Goal: Transaction & Acquisition: Purchase product/service

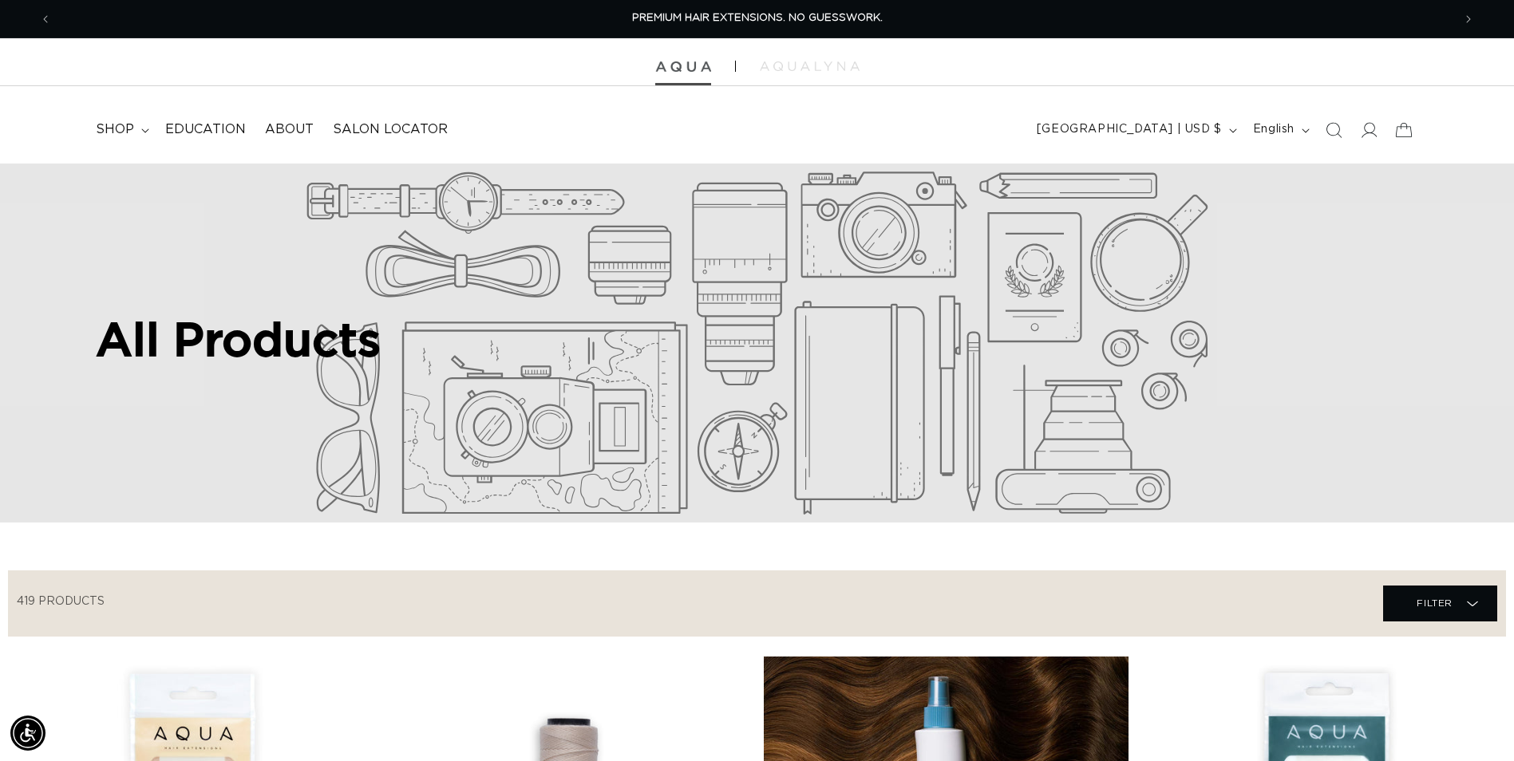
click at [685, 62] on img at bounding box center [683, 66] width 56 height 11
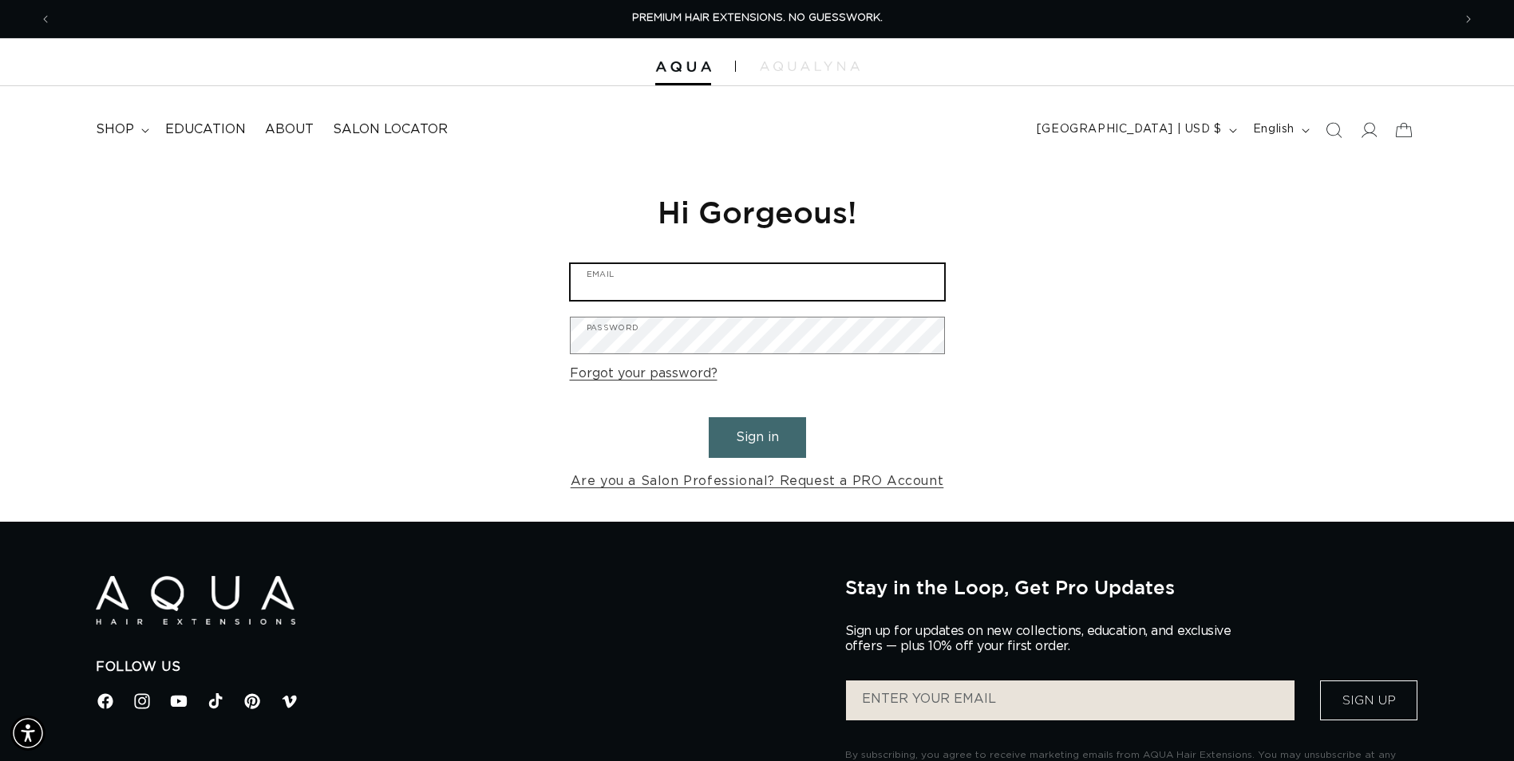
click at [681, 283] on input "Email" at bounding box center [757, 282] width 373 height 36
click at [656, 276] on input "Email" at bounding box center [757, 282] width 373 height 36
type input "t"
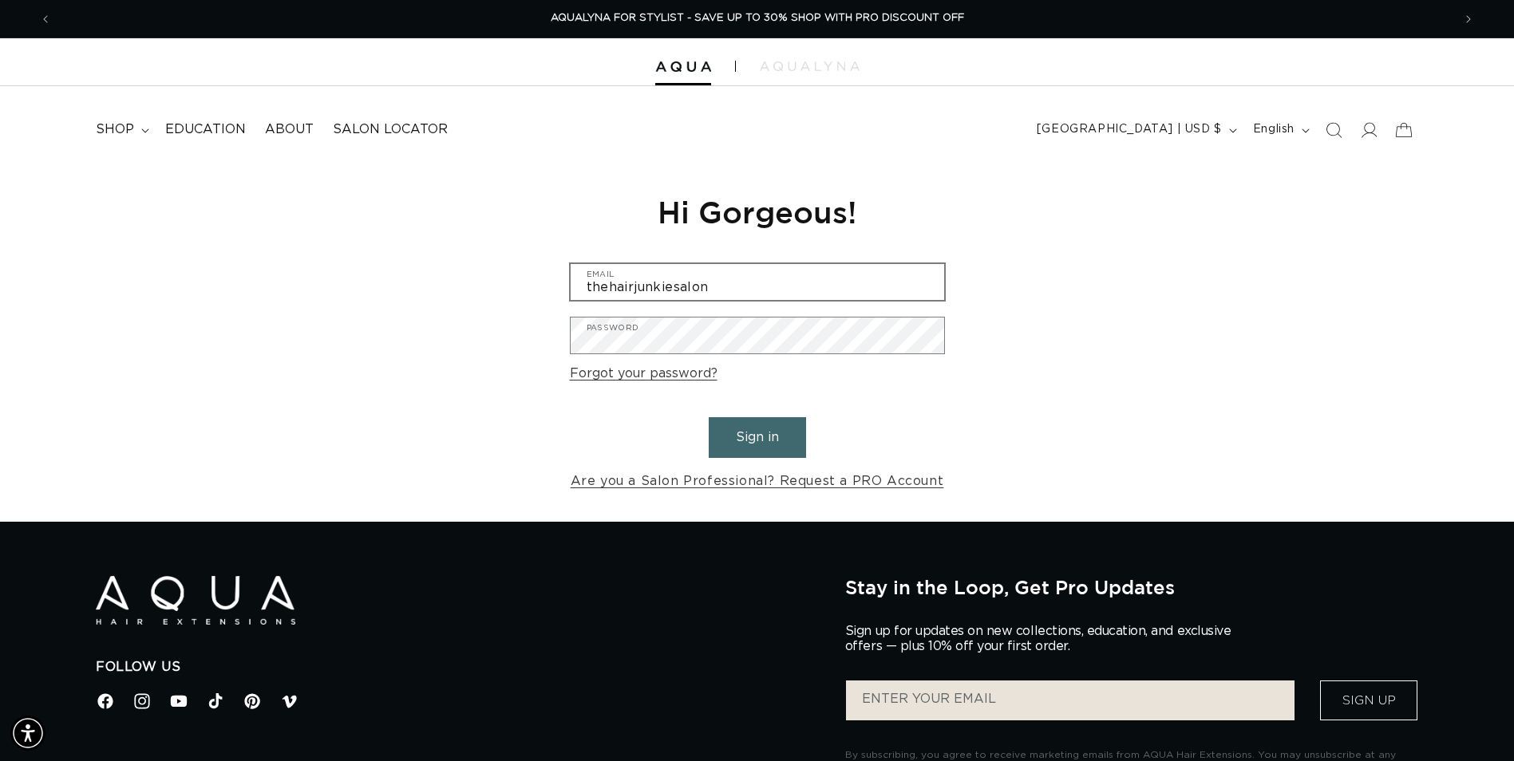
type input "thehairjunkiesalon@gmail.com"
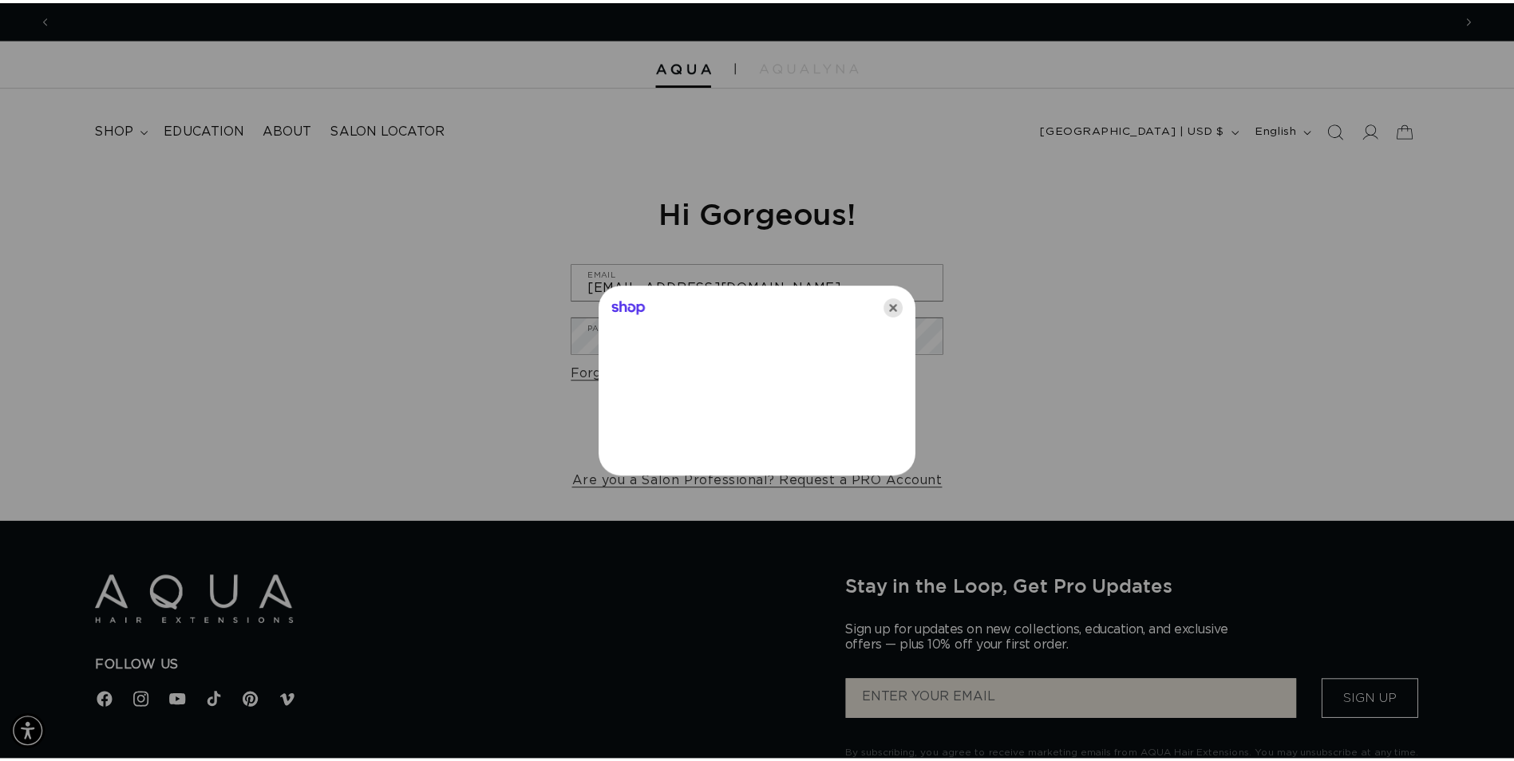
scroll to position [0, 0]
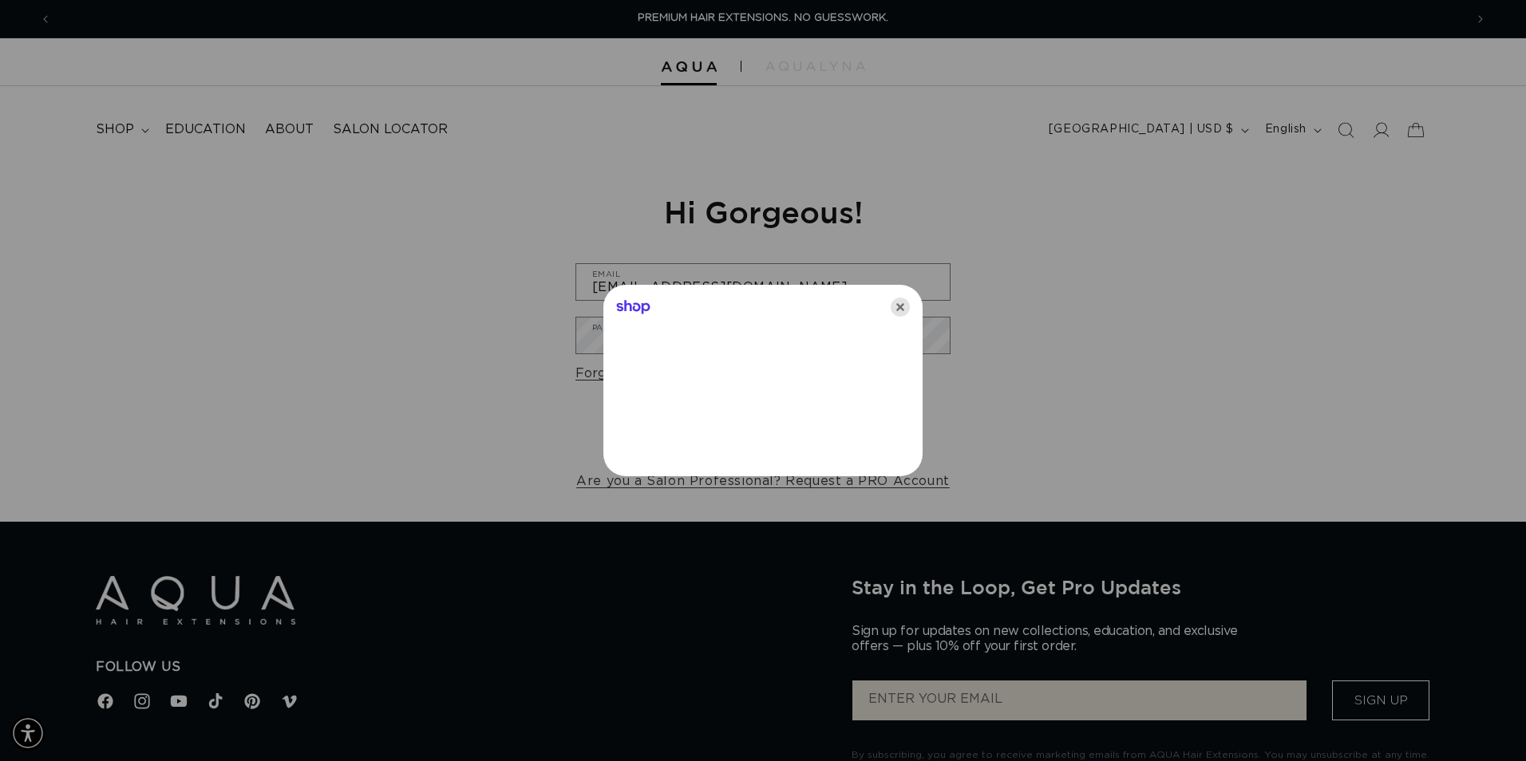
click at [898, 304] on icon "Close" at bounding box center [900, 307] width 19 height 19
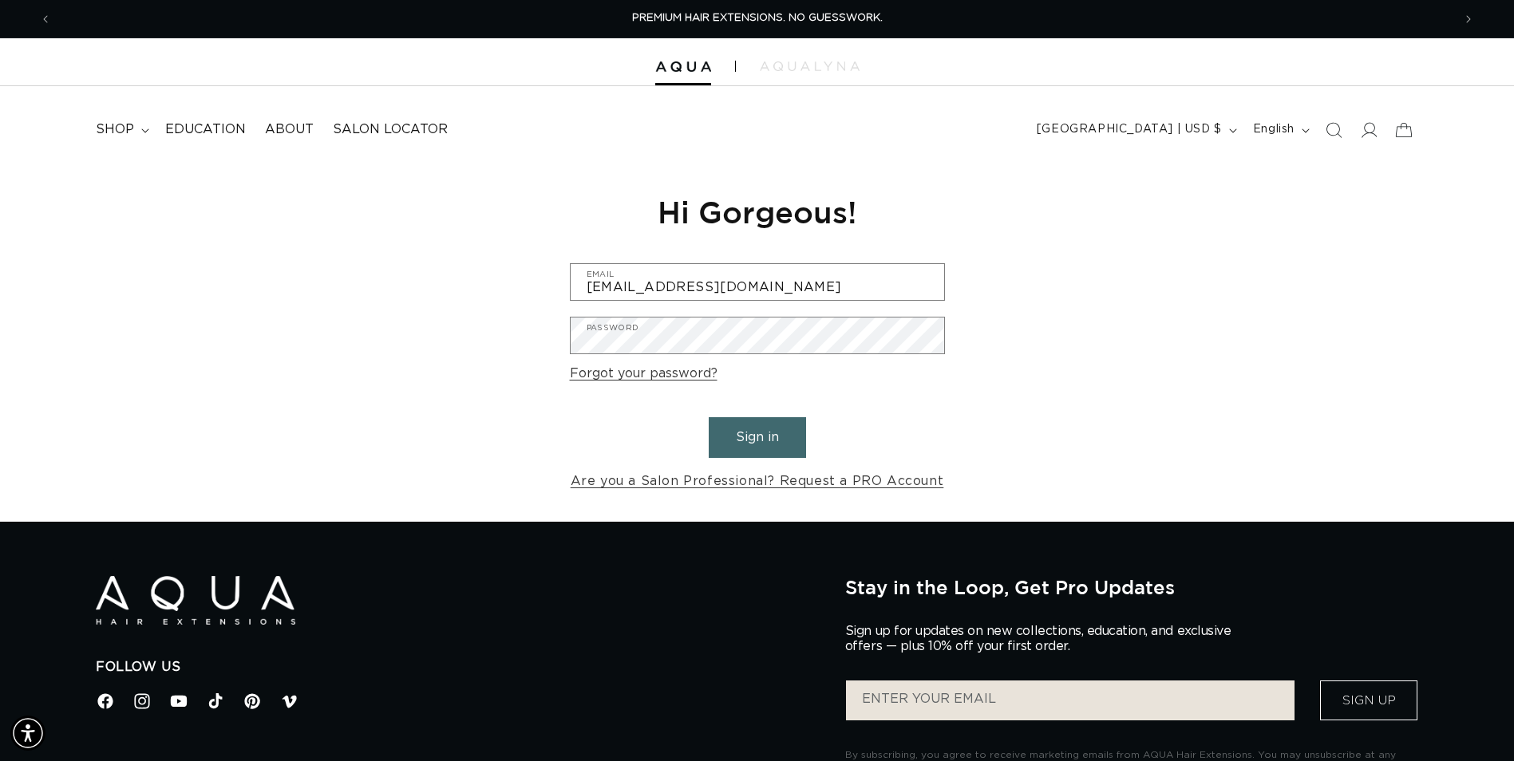
click at [756, 429] on button "Sign in" at bounding box center [757, 437] width 97 height 41
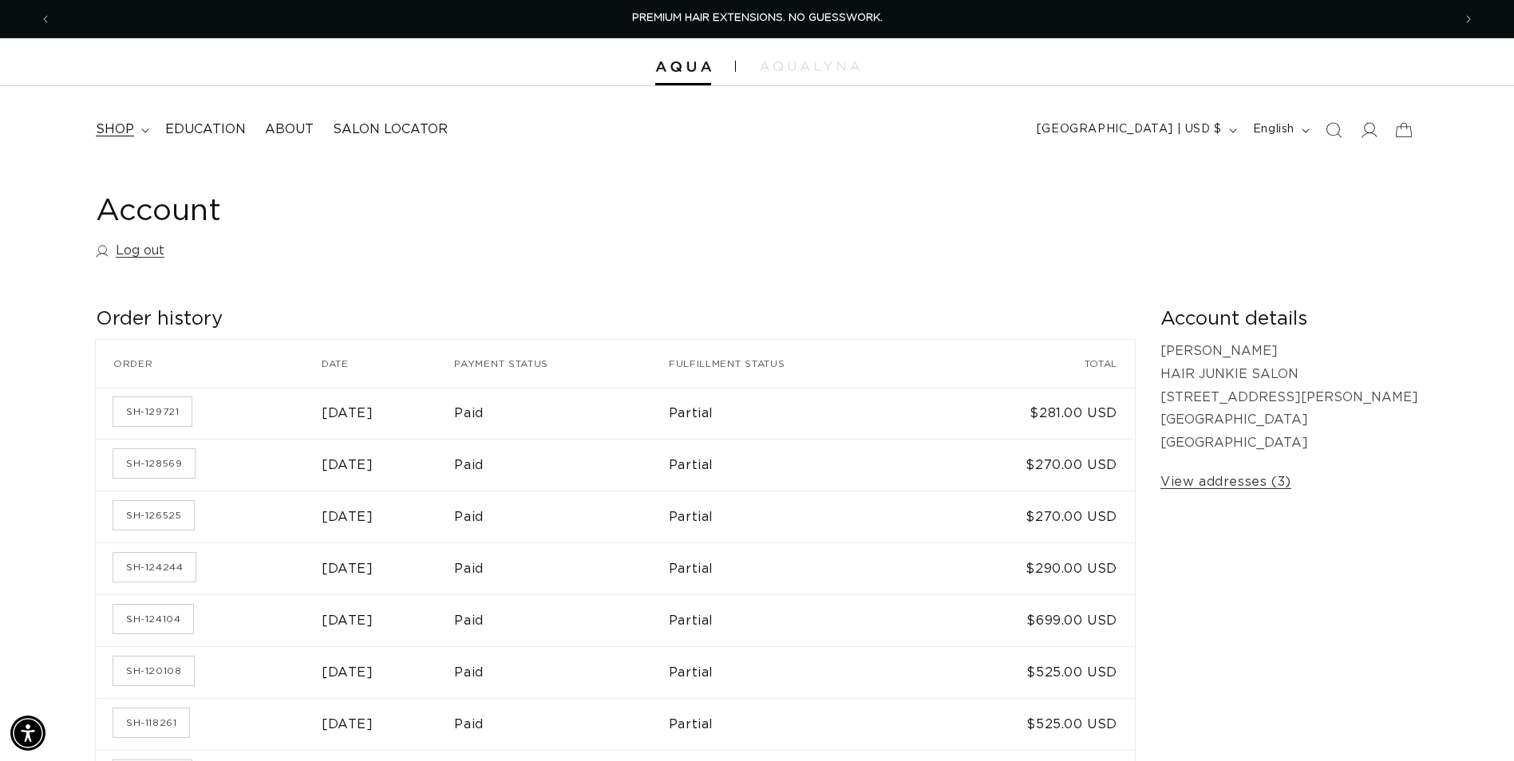
click at [115, 129] on span "shop" at bounding box center [115, 129] width 38 height 17
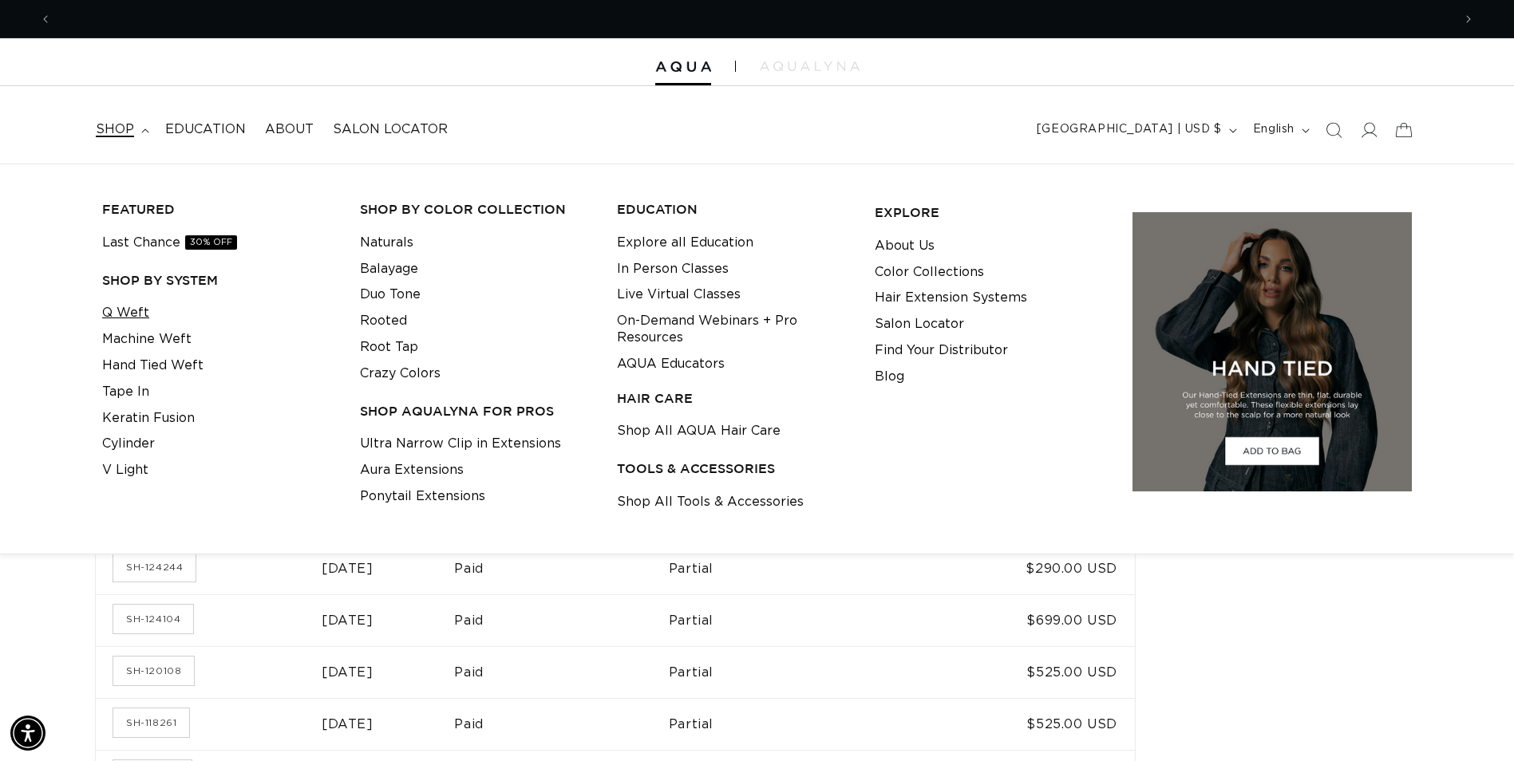
click at [121, 316] on link "Q Weft" at bounding box center [125, 313] width 47 height 26
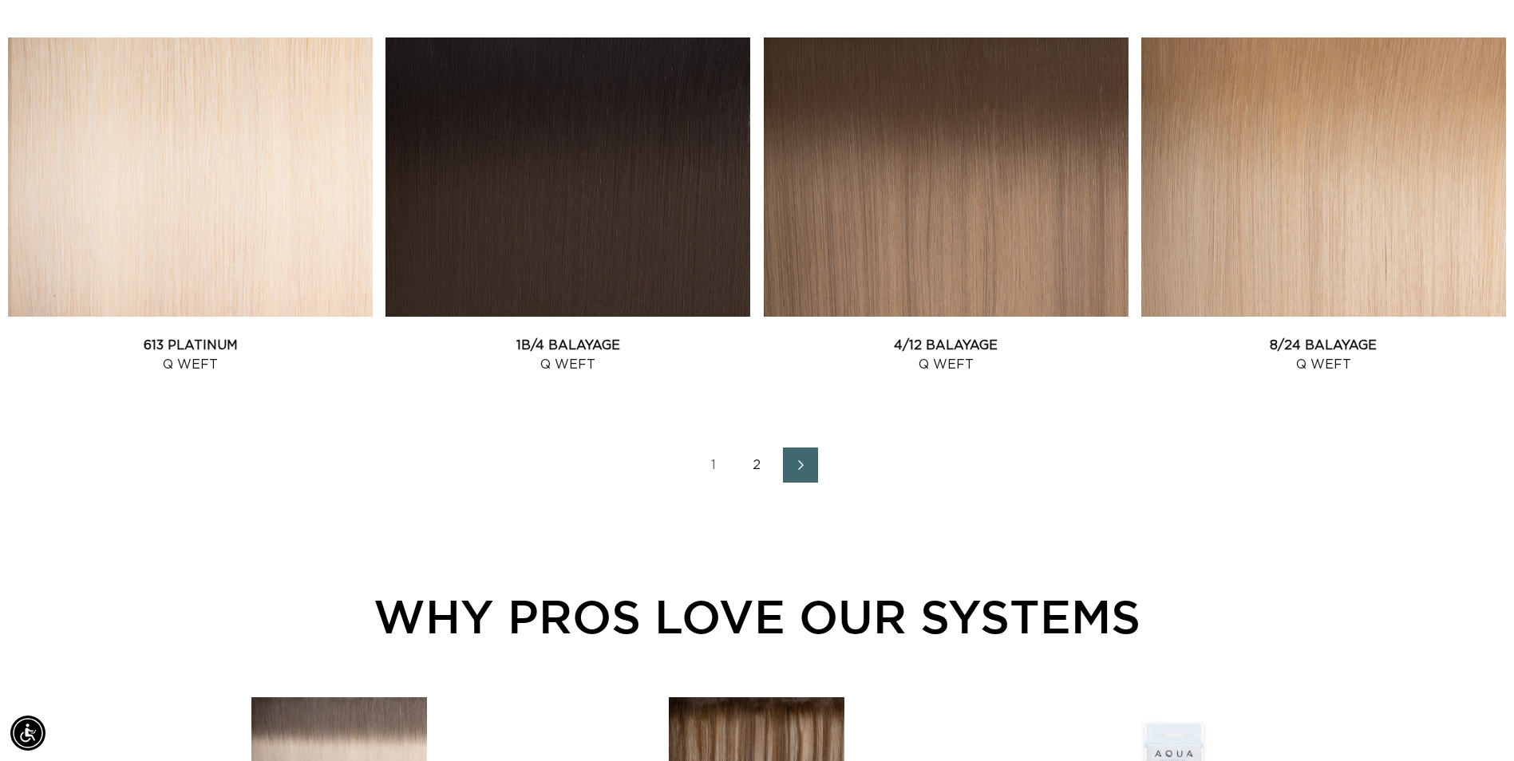
scroll to position [2234, 0]
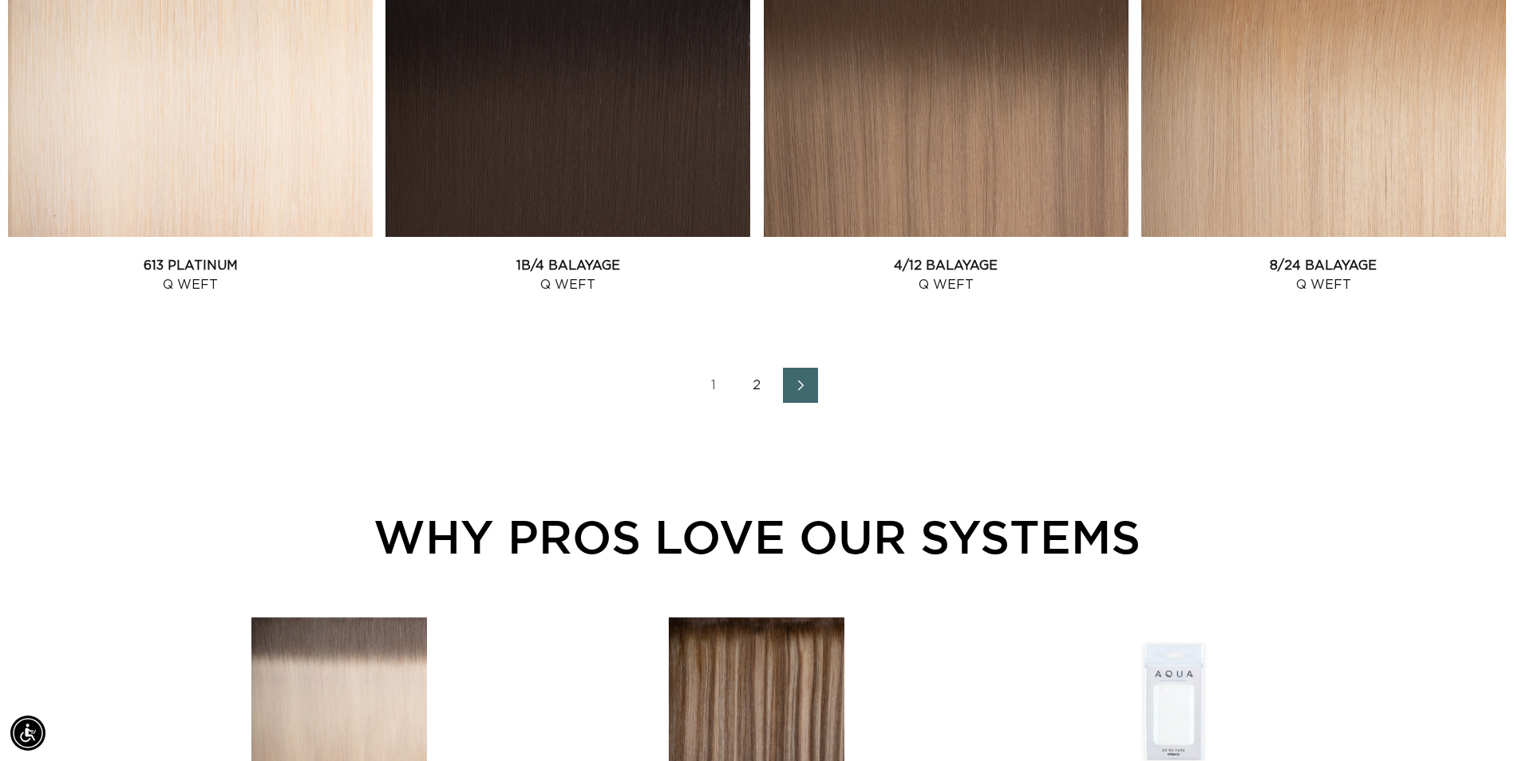
click at [802, 392] on span "Next page" at bounding box center [800, 385] width 10 height 19
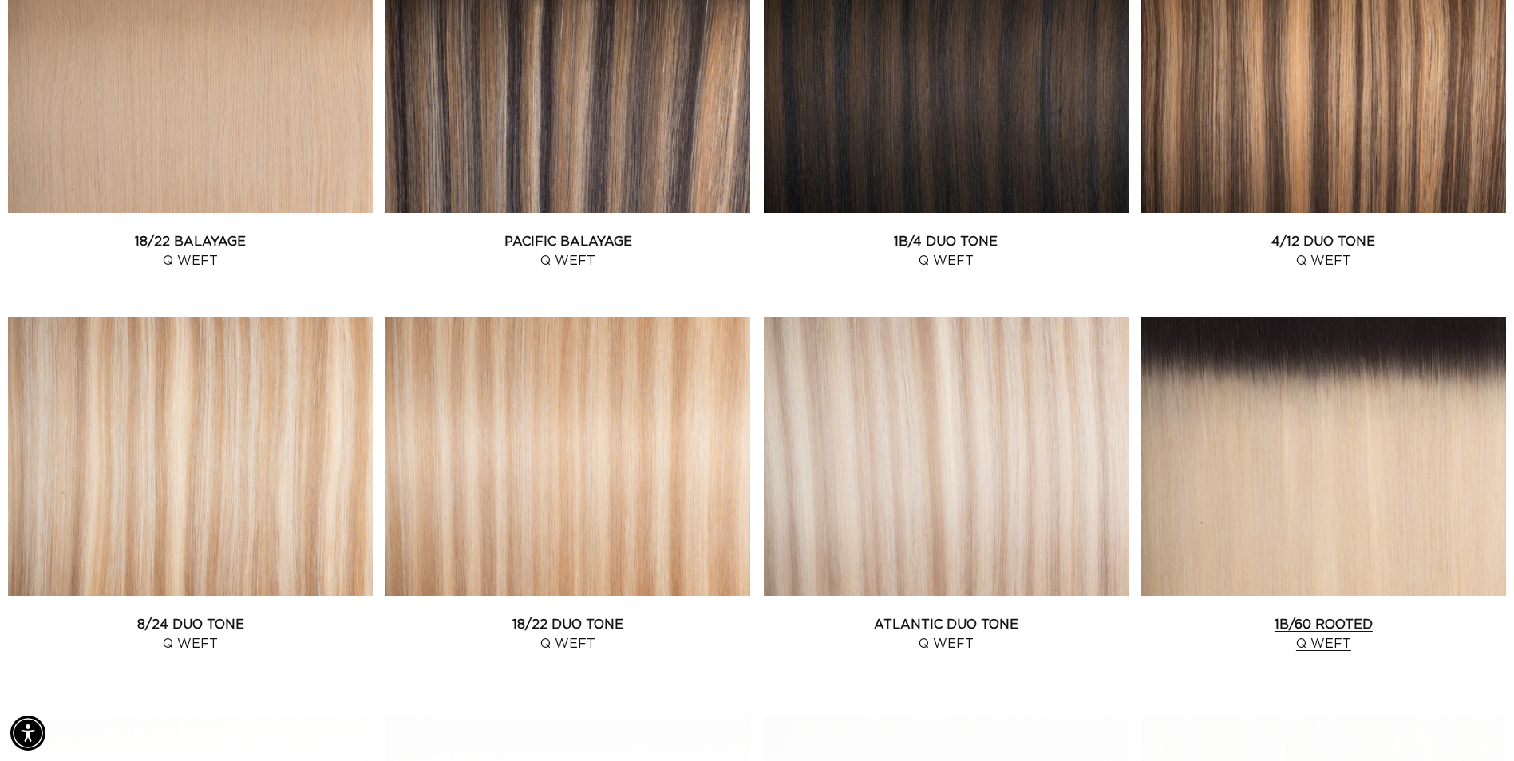
scroll to position [798, 0]
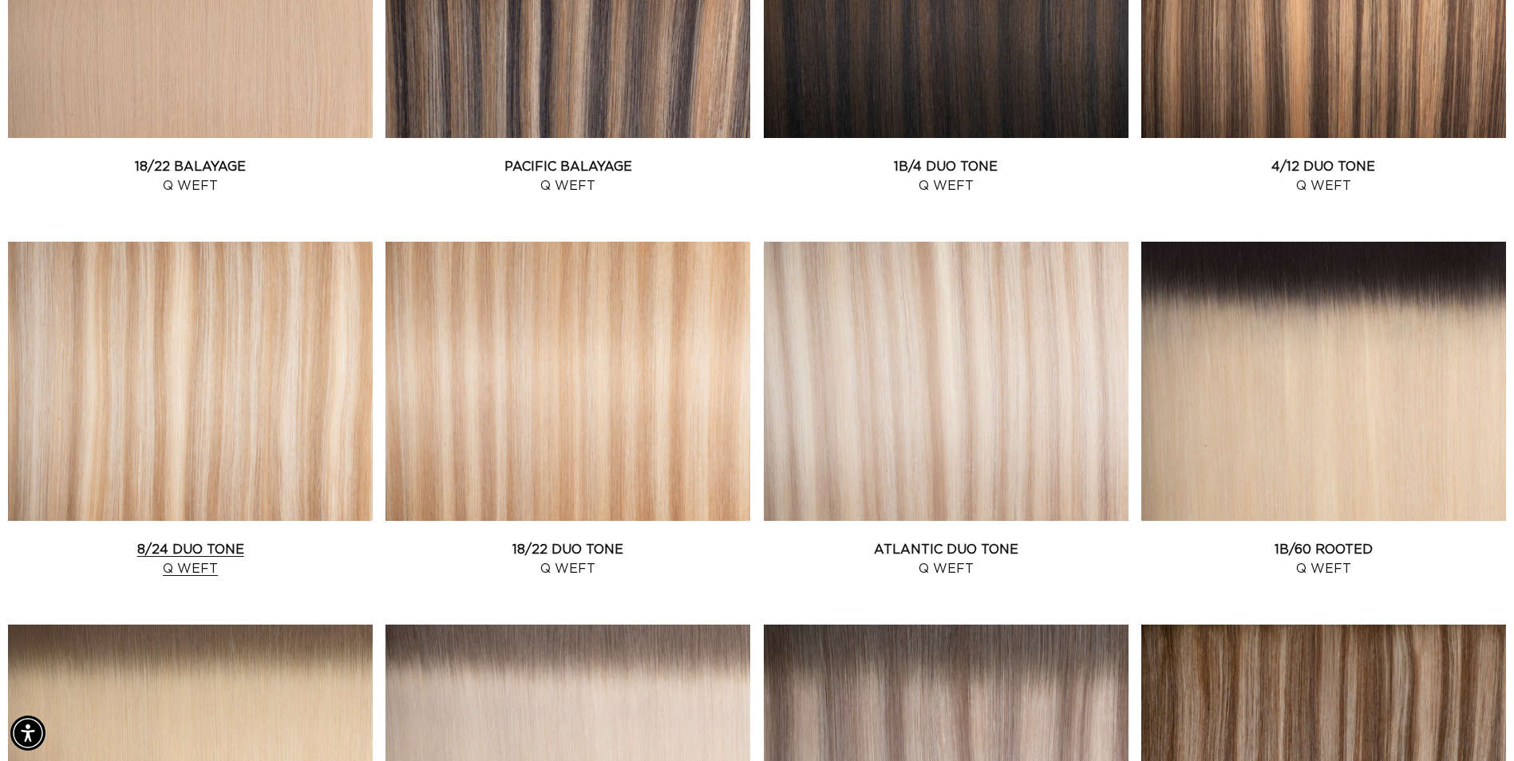
click at [284, 540] on link "8/24 Duo Tone Q Weft" at bounding box center [190, 559] width 365 height 38
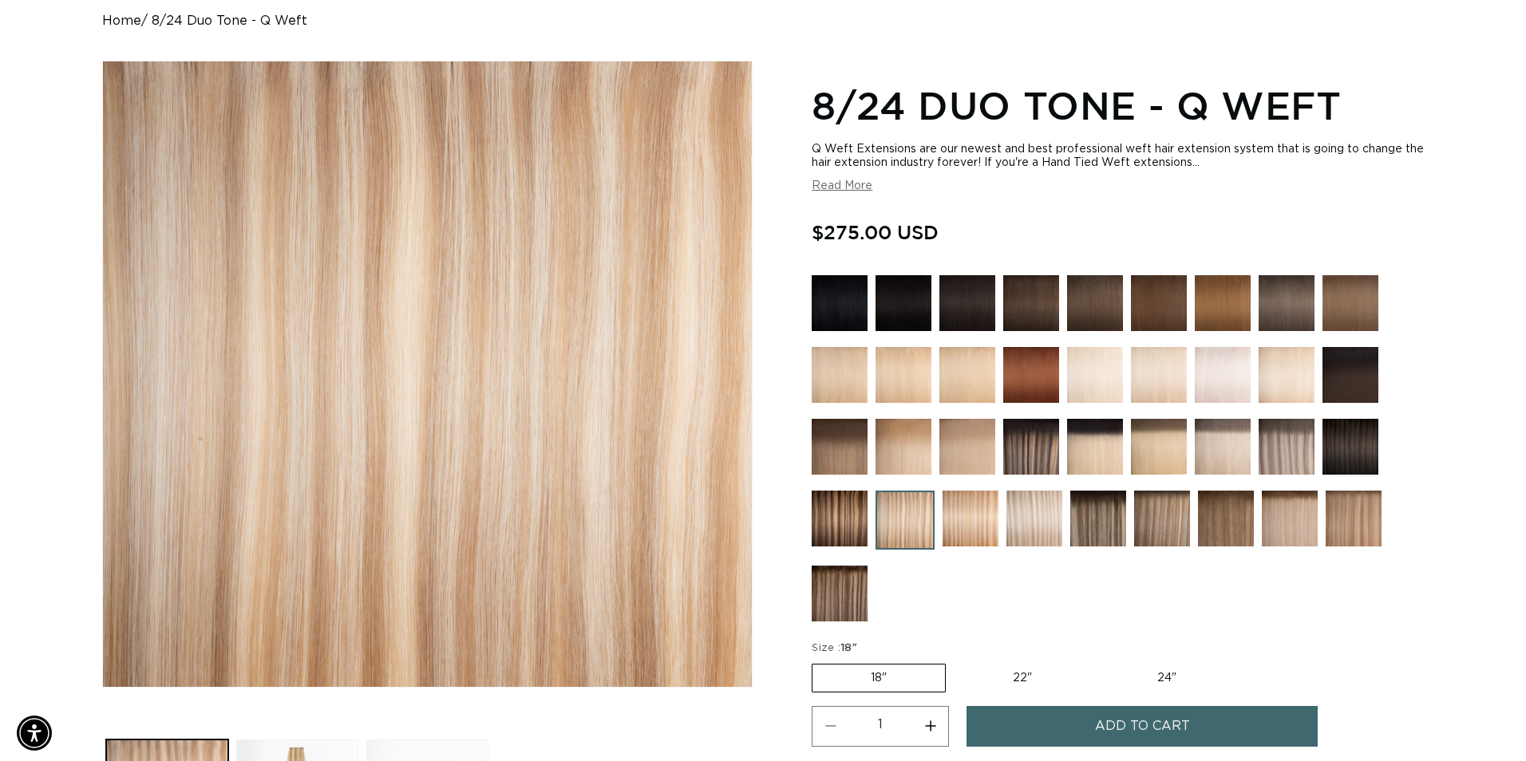
scroll to position [0, 2801]
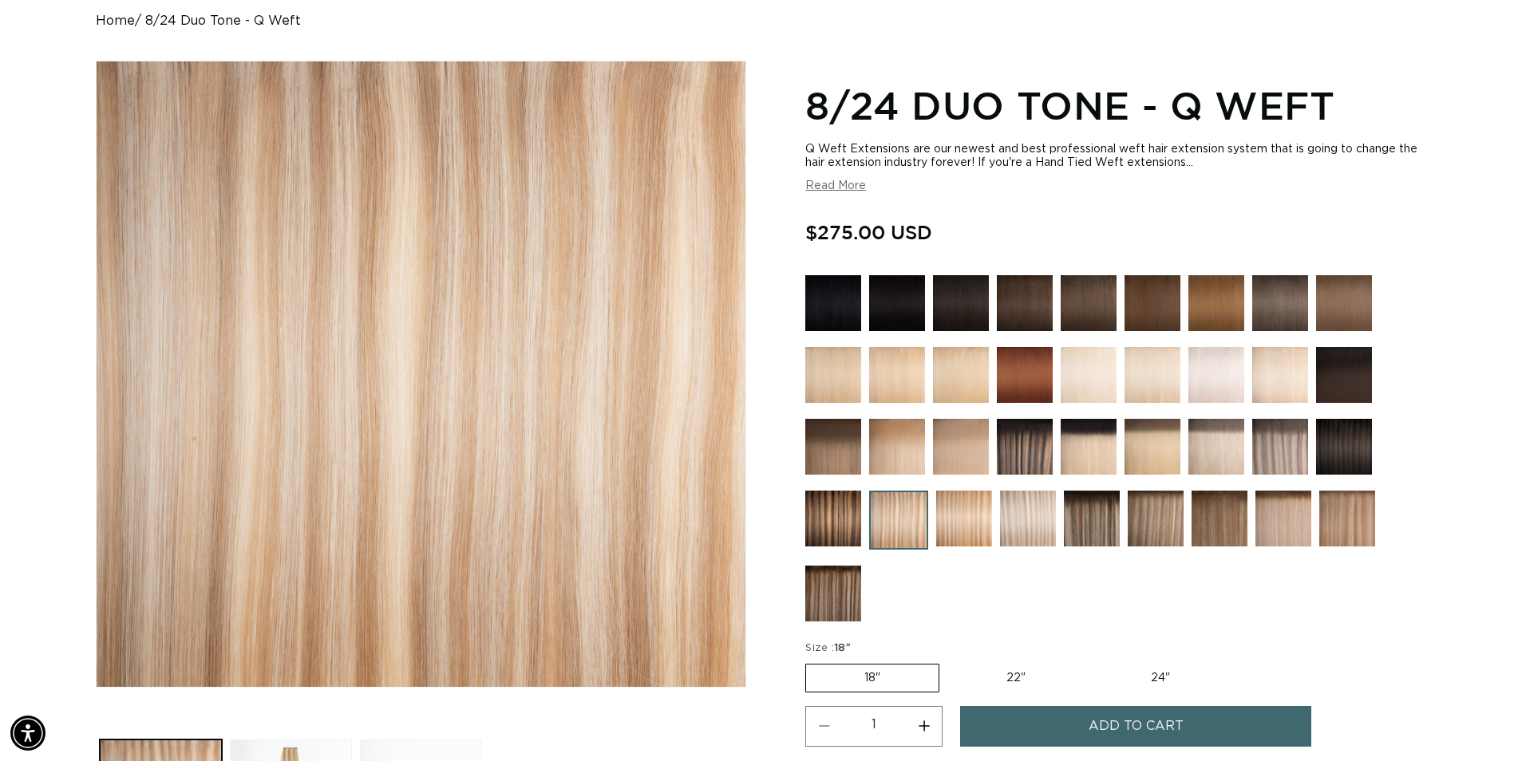
click at [1088, 729] on button "Add to cart" at bounding box center [1135, 726] width 351 height 41
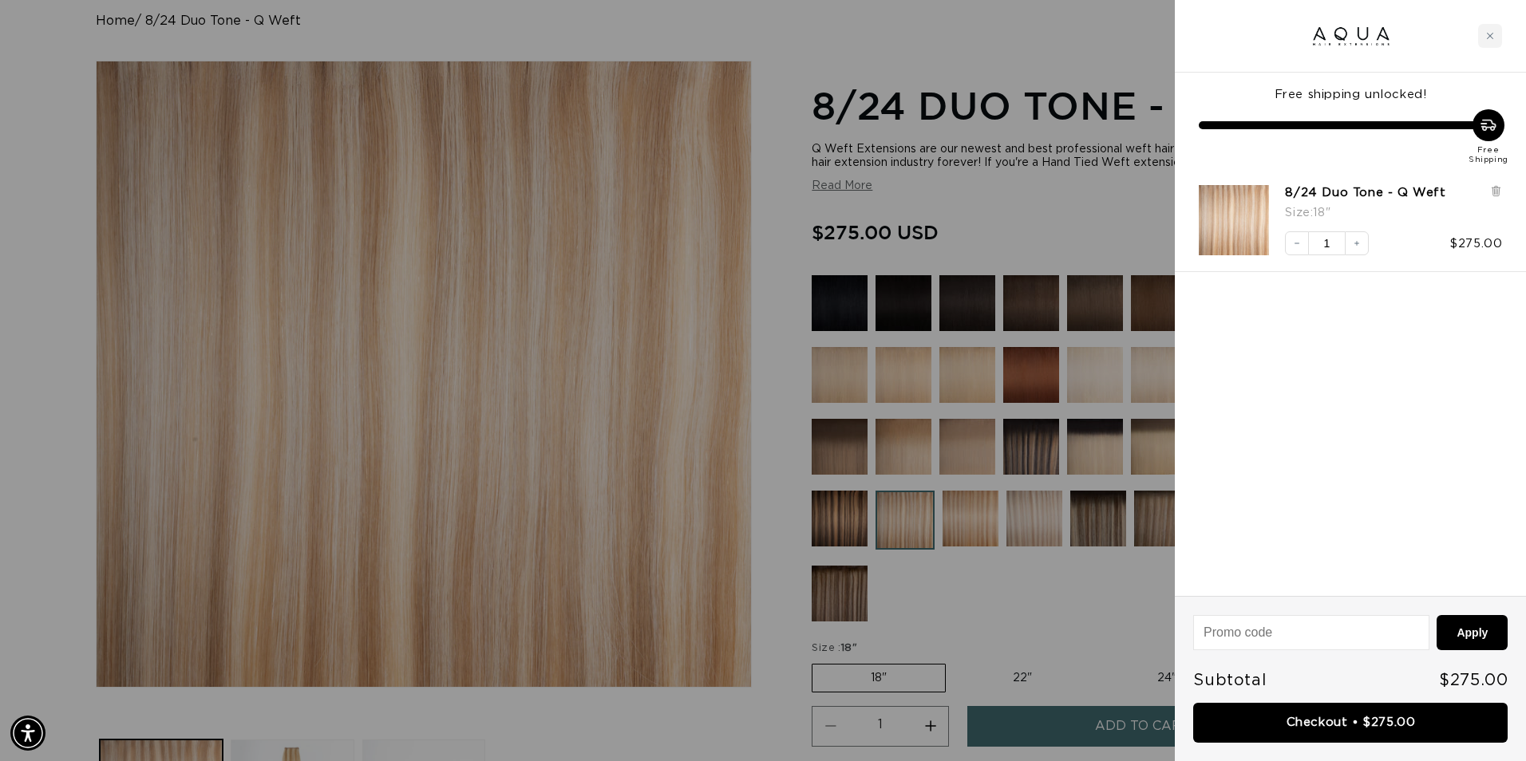
scroll to position [0, 0]
click at [1329, 732] on link "Checkout • $275.00" at bounding box center [1350, 723] width 314 height 41
